Goal: Task Accomplishment & Management: Use online tool/utility

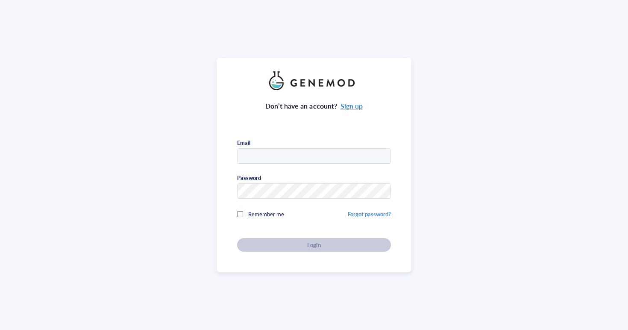
click at [0, 329] on com-1password-button at bounding box center [0, 330] width 0 height 0
type input "[EMAIL_ADDRESS][DOMAIN_NAME]"
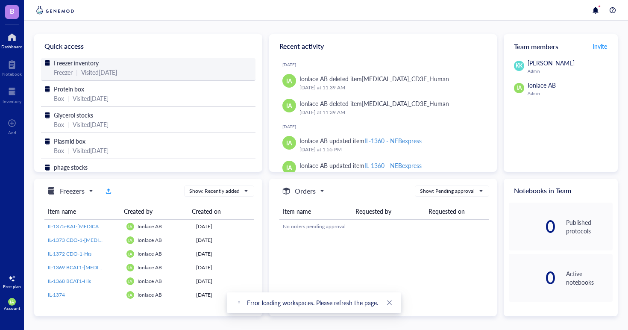
click at [133, 66] on div "Freezer inventory" at bounding box center [148, 62] width 189 height 9
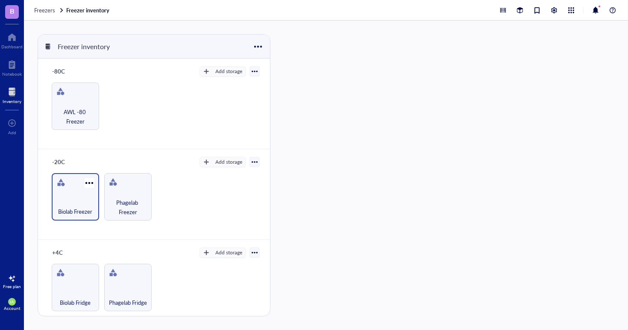
click at [81, 190] on div "Biolab Freezer" at bounding box center [75, 196] width 47 height 47
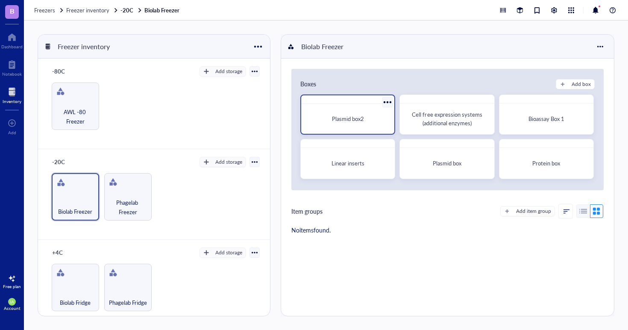
click at [355, 117] on span "Plasmid box2" at bounding box center [348, 119] width 32 height 8
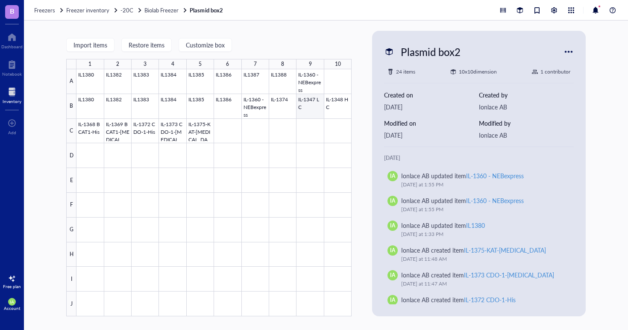
click at [300, 110] on div at bounding box center [213, 192] width 275 height 247
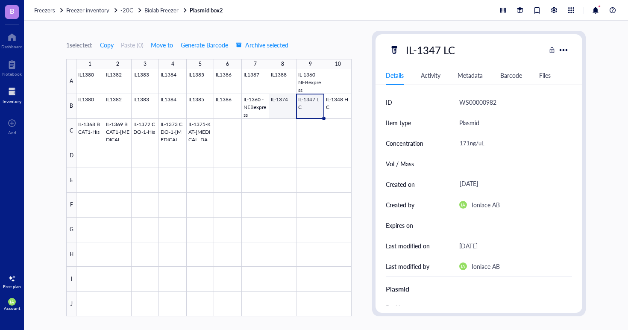
click at [282, 108] on div at bounding box center [213, 192] width 275 height 247
click at [309, 111] on div at bounding box center [213, 192] width 275 height 247
click at [166, 128] on div at bounding box center [213, 192] width 275 height 247
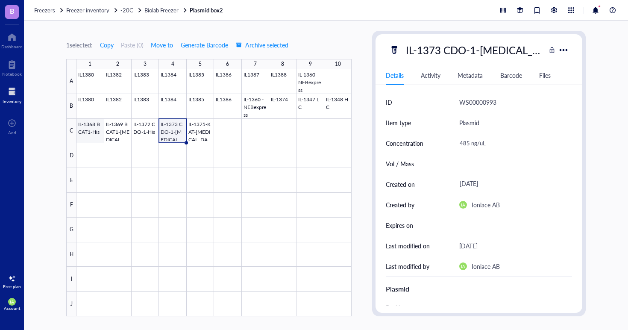
click at [96, 131] on div at bounding box center [213, 192] width 275 height 247
click at [302, 113] on div at bounding box center [213, 192] width 275 height 247
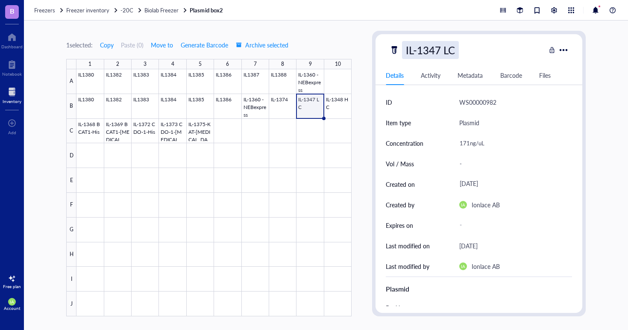
click at [402, 45] on div "IL-1347 LC" at bounding box center [430, 50] width 57 height 18
drag, startPoint x: 405, startPoint y: 48, endPoint x: 440, endPoint y: 50, distance: 35.1
click at [440, 50] on input "IL-1347 LC" at bounding box center [438, 49] width 72 height 17
click at [358, 48] on div "1 selected: Copy Paste ( 0 ) Move to Generate Barcode Archive selected 1 2 3 4 …" at bounding box center [326, 175] width 604 height 309
